Goal: Find specific page/section

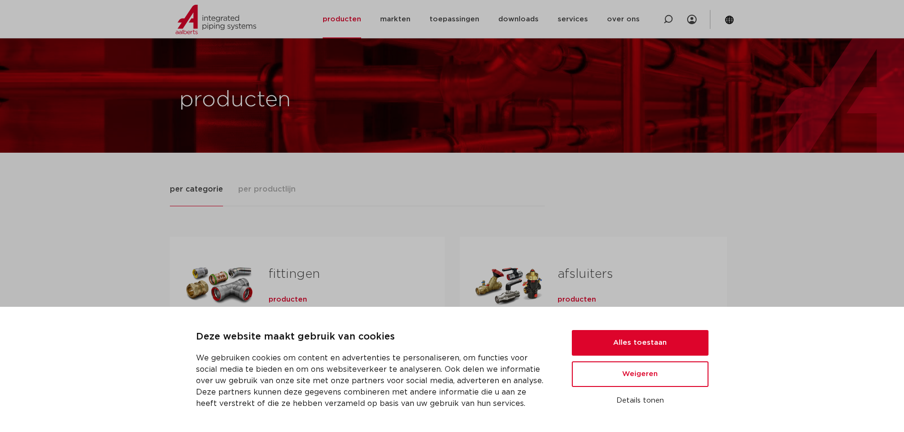
scroll to position [271, 0]
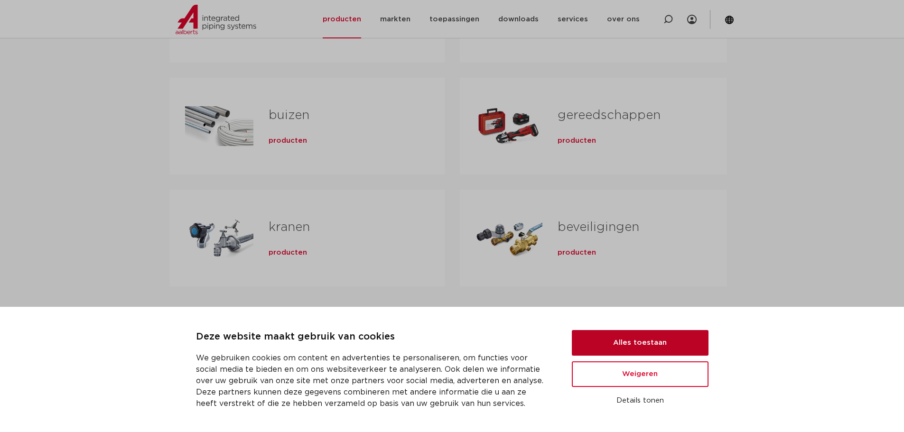
drag, startPoint x: 610, startPoint y: 336, endPoint x: 510, endPoint y: 295, distance: 108.1
click at [609, 334] on button "Alles toestaan" at bounding box center [640, 343] width 137 height 26
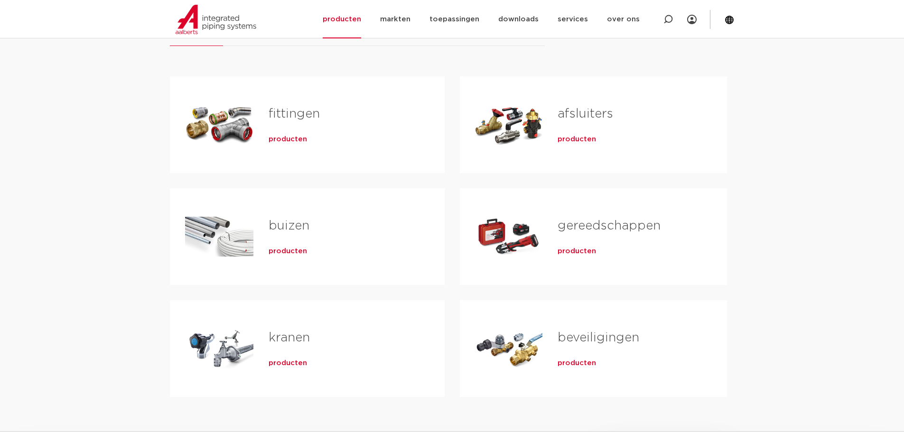
scroll to position [176, 0]
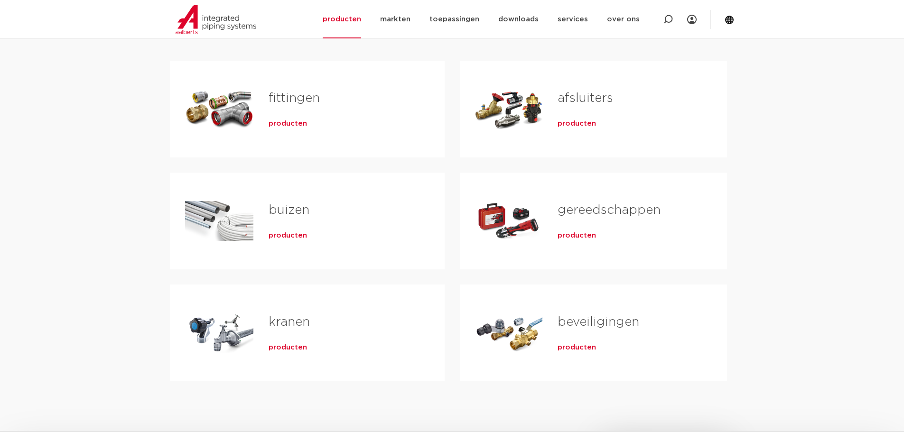
click at [295, 230] on div "producten" at bounding box center [342, 233] width 146 height 13
click at [295, 232] on span "producten" at bounding box center [288, 235] width 38 height 9
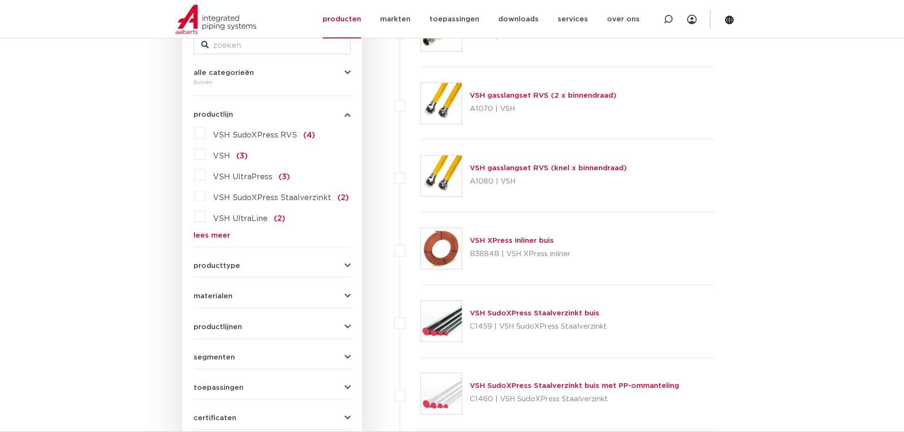
scroll to position [95, 0]
